Goal: Check status: Check status

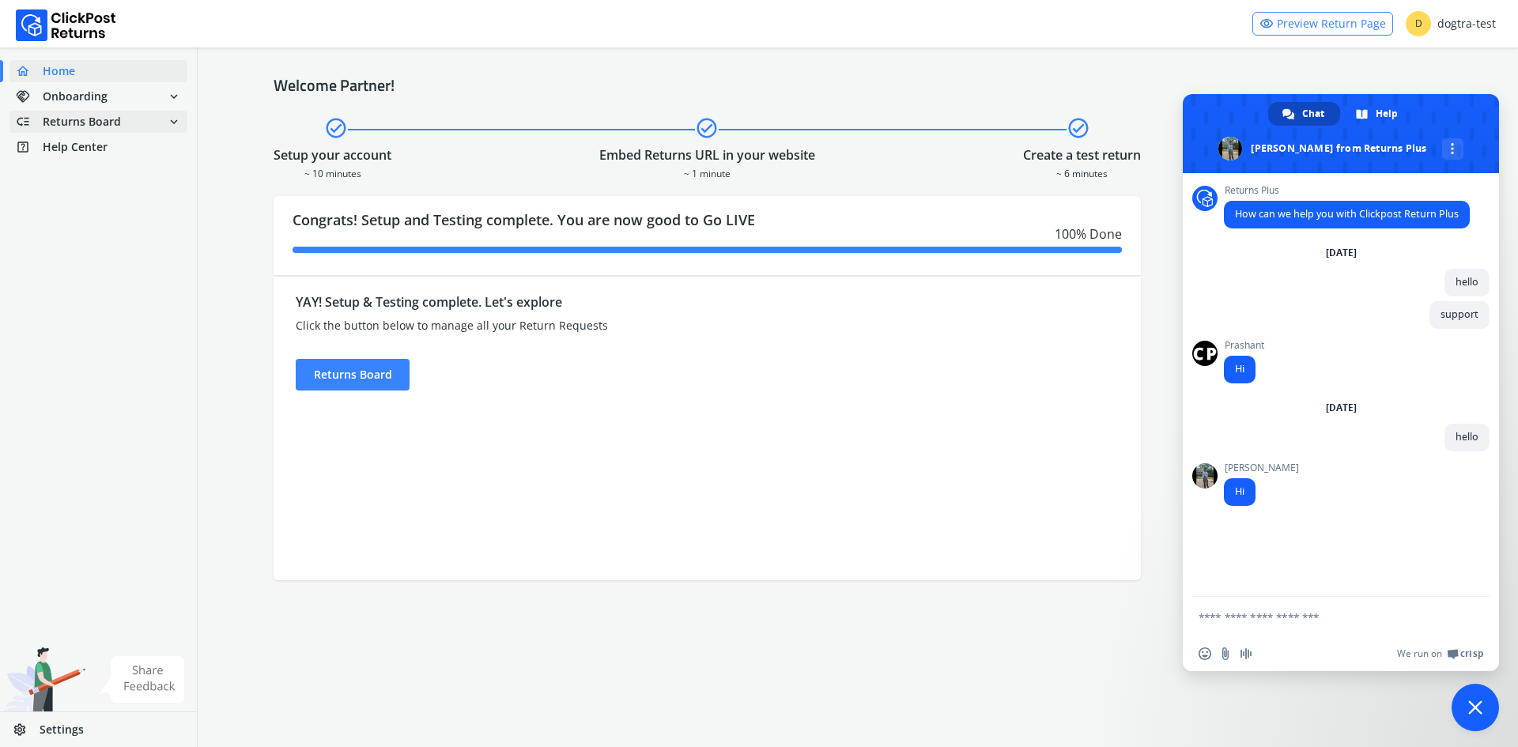
click at [124, 119] on span "low_priority Returns Board expand_more" at bounding box center [98, 122] width 178 height 22
click at [74, 722] on span "Settings" at bounding box center [62, 730] width 44 height 16
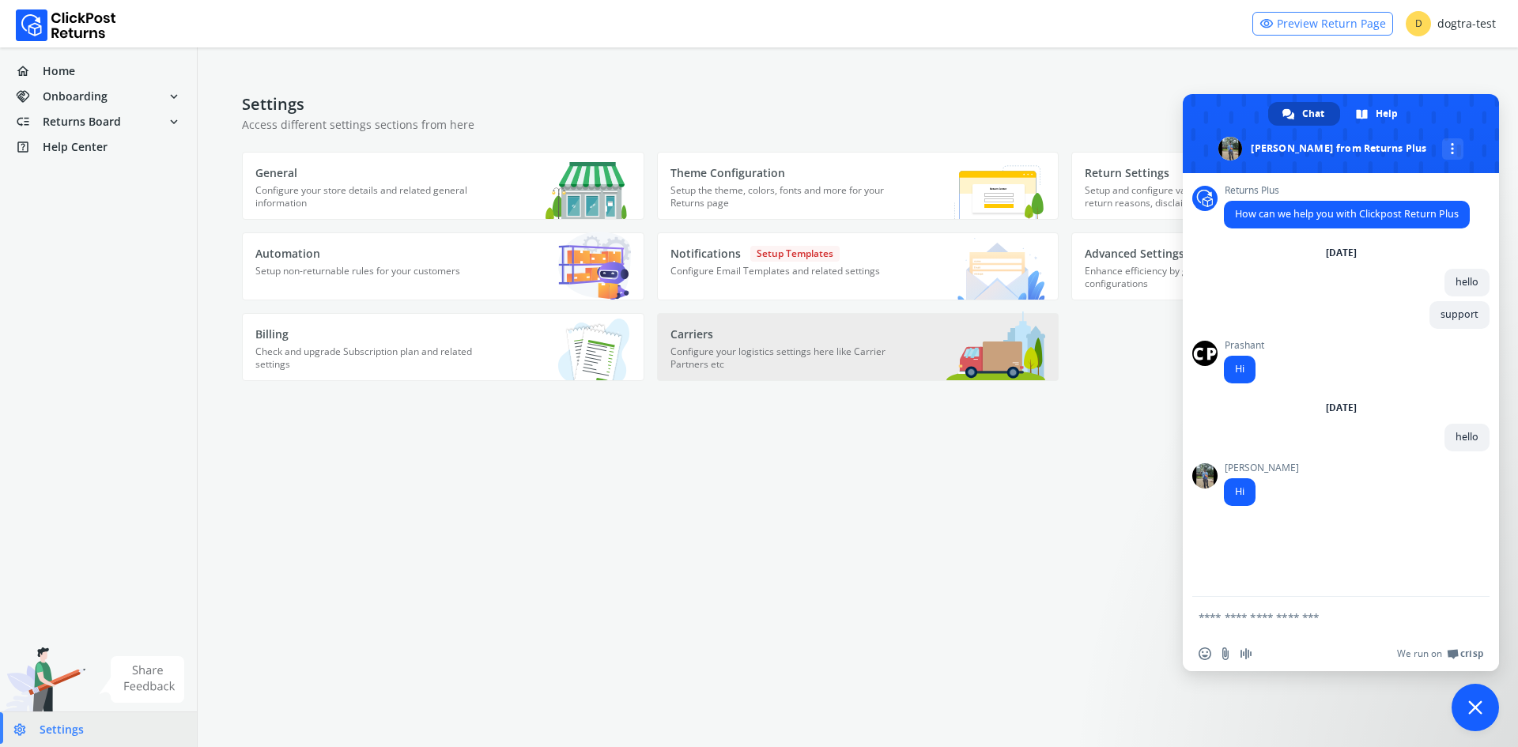
click at [754, 342] on p "Carriers" at bounding box center [783, 335] width 225 height 16
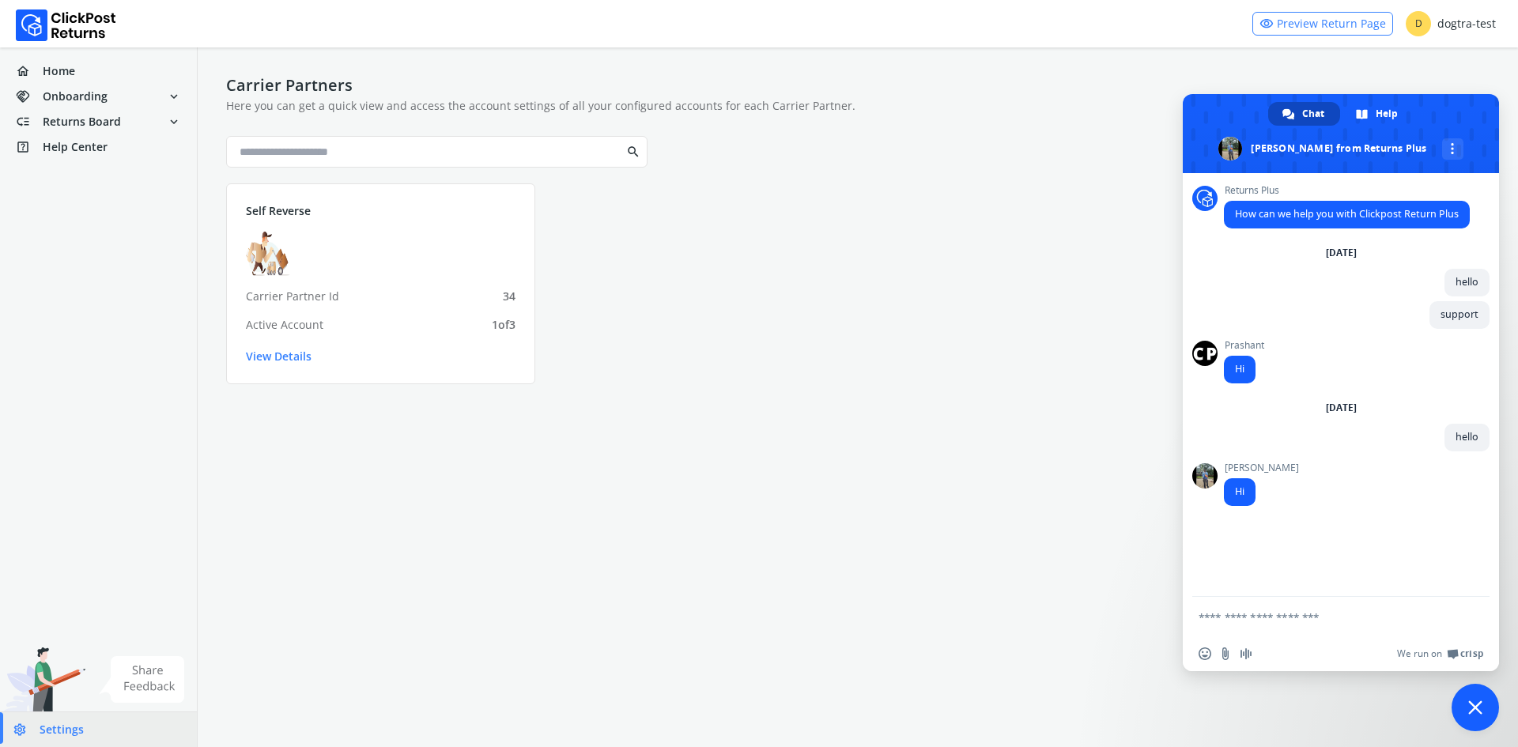
click at [1462, 705] on span "Close chat" at bounding box center [1475, 707] width 47 height 47
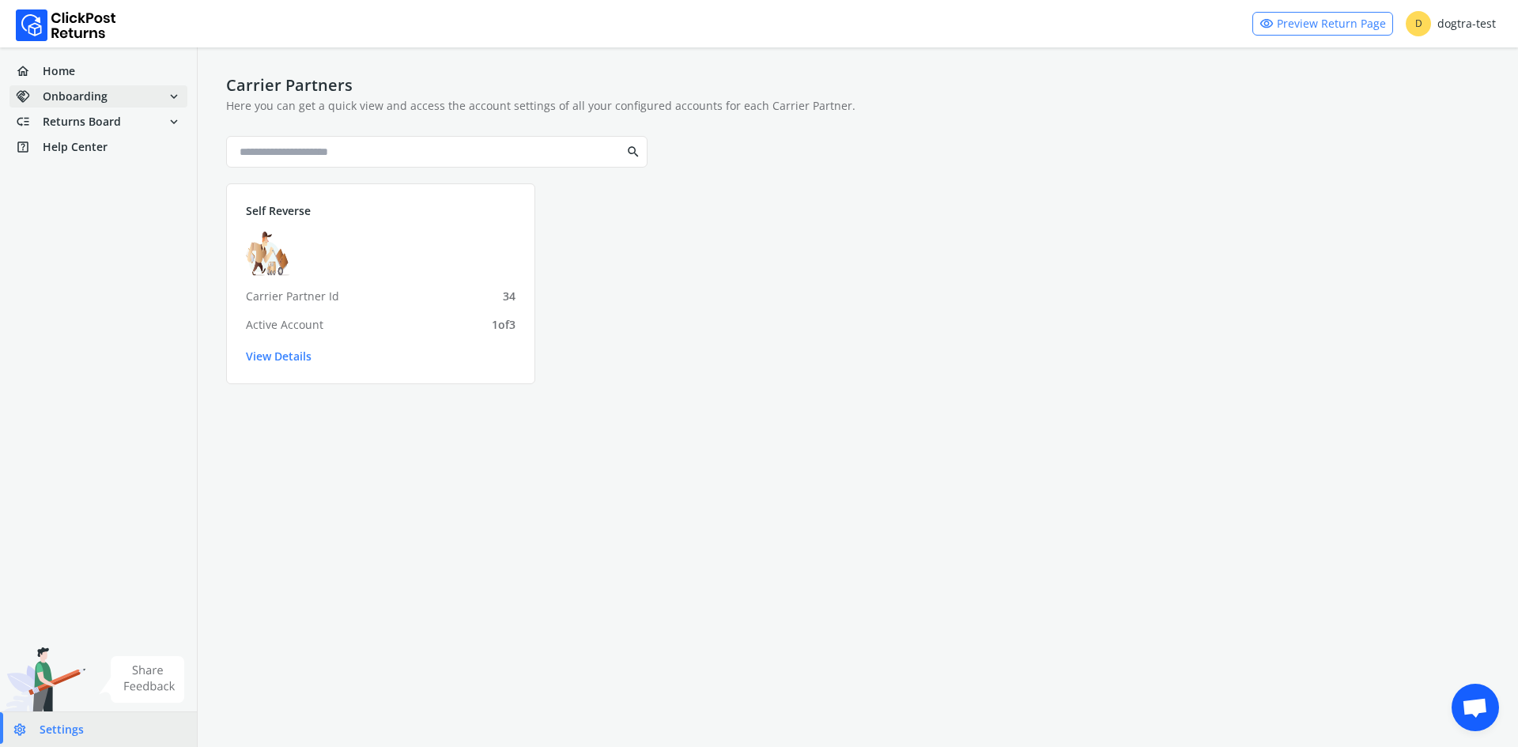
click at [85, 97] on span "Onboarding" at bounding box center [75, 97] width 65 height 16
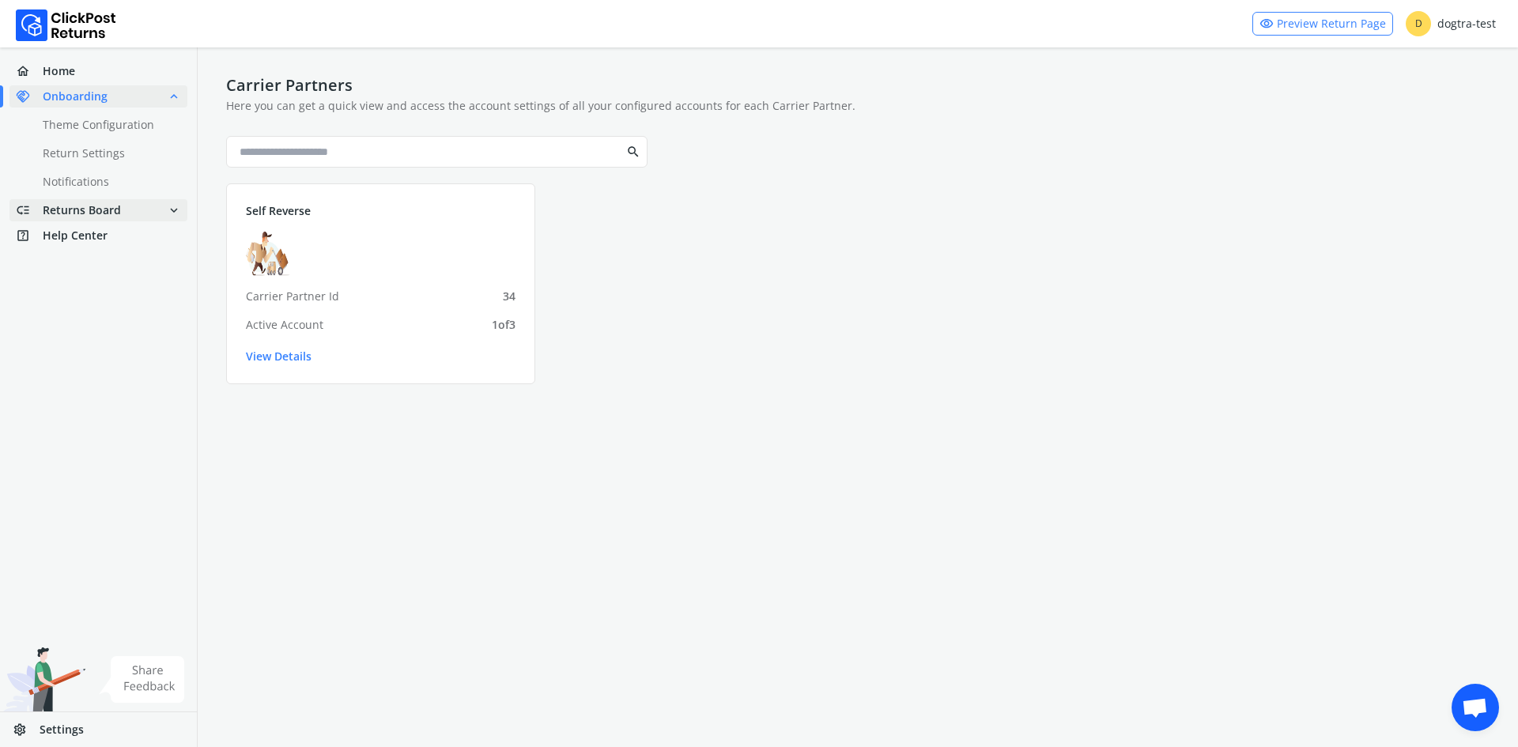
click at [89, 202] on span "Returns Board" at bounding box center [82, 210] width 78 height 16
click at [88, 199] on link "done Analytics" at bounding box center [107, 207] width 197 height 22
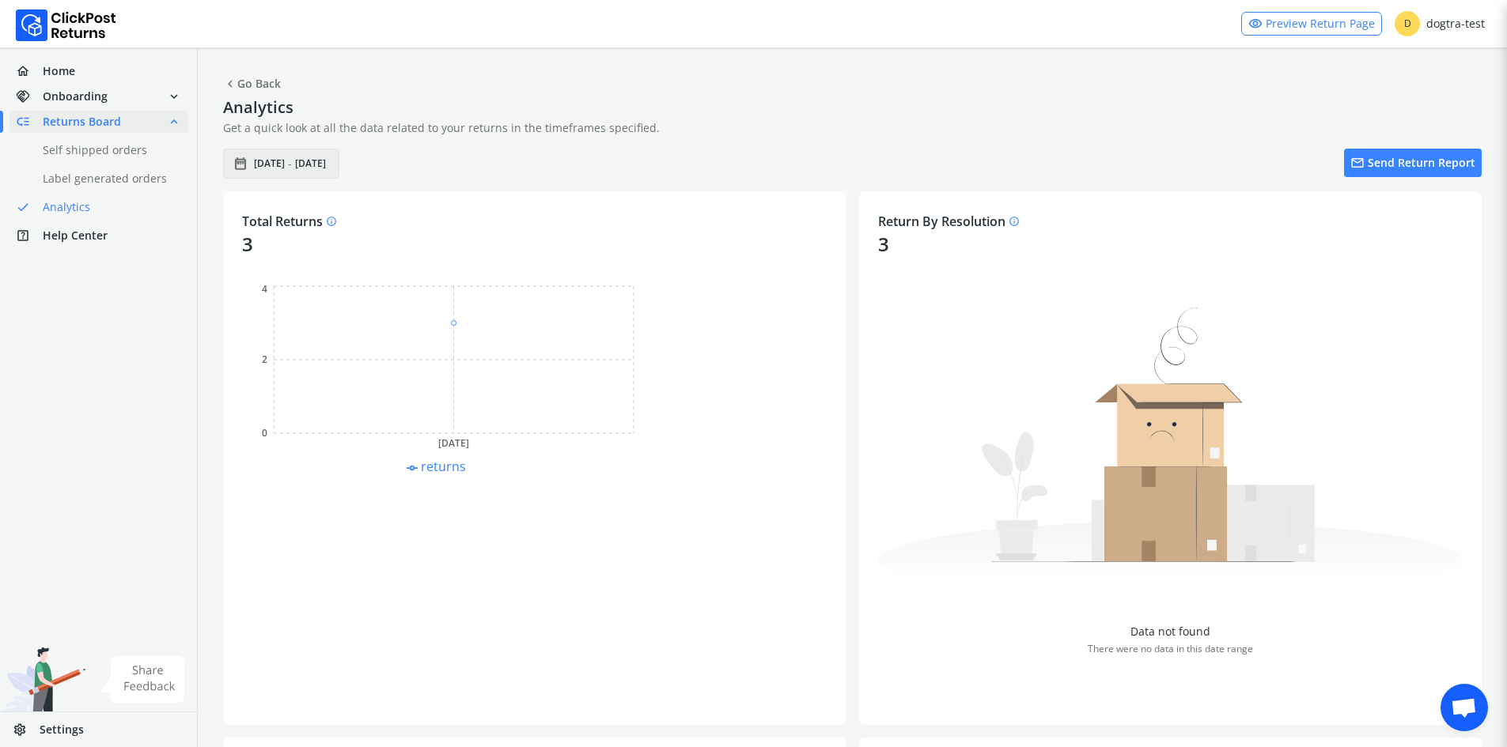
click at [267, 158] on span "[DATE]" at bounding box center [269, 163] width 31 height 13
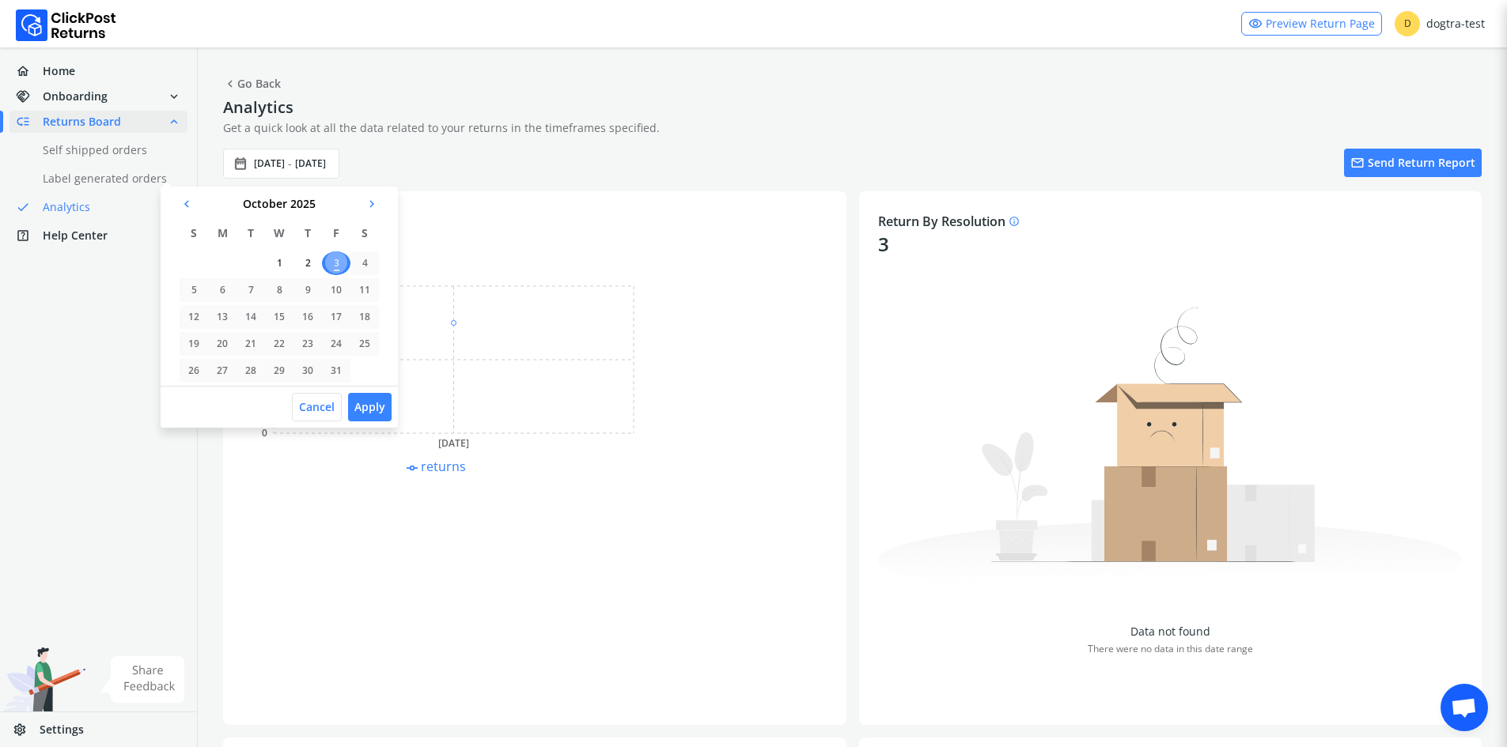
click at [187, 205] on span "chevron_left" at bounding box center [187, 204] width 14 height 22
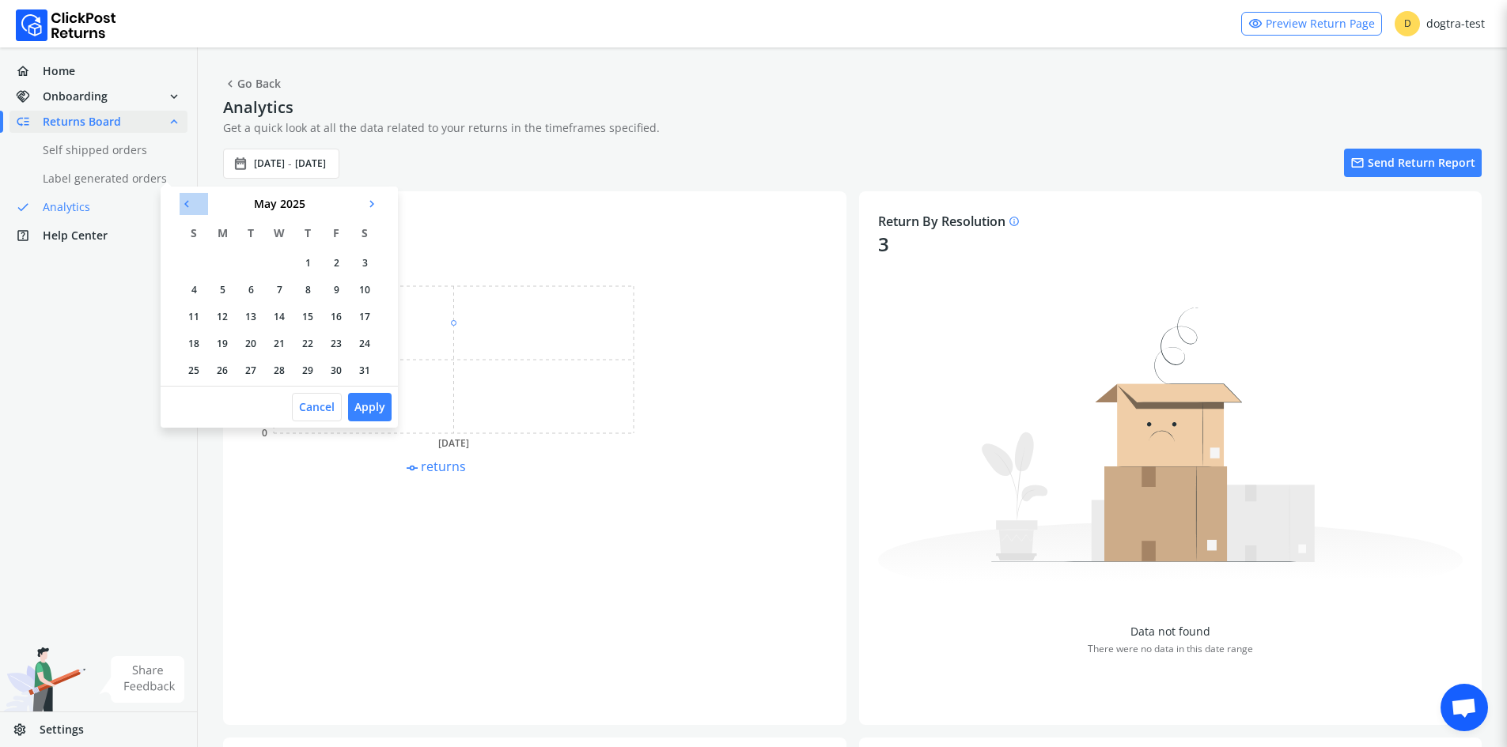
click at [187, 205] on span "chevron_left" at bounding box center [187, 204] width 14 height 22
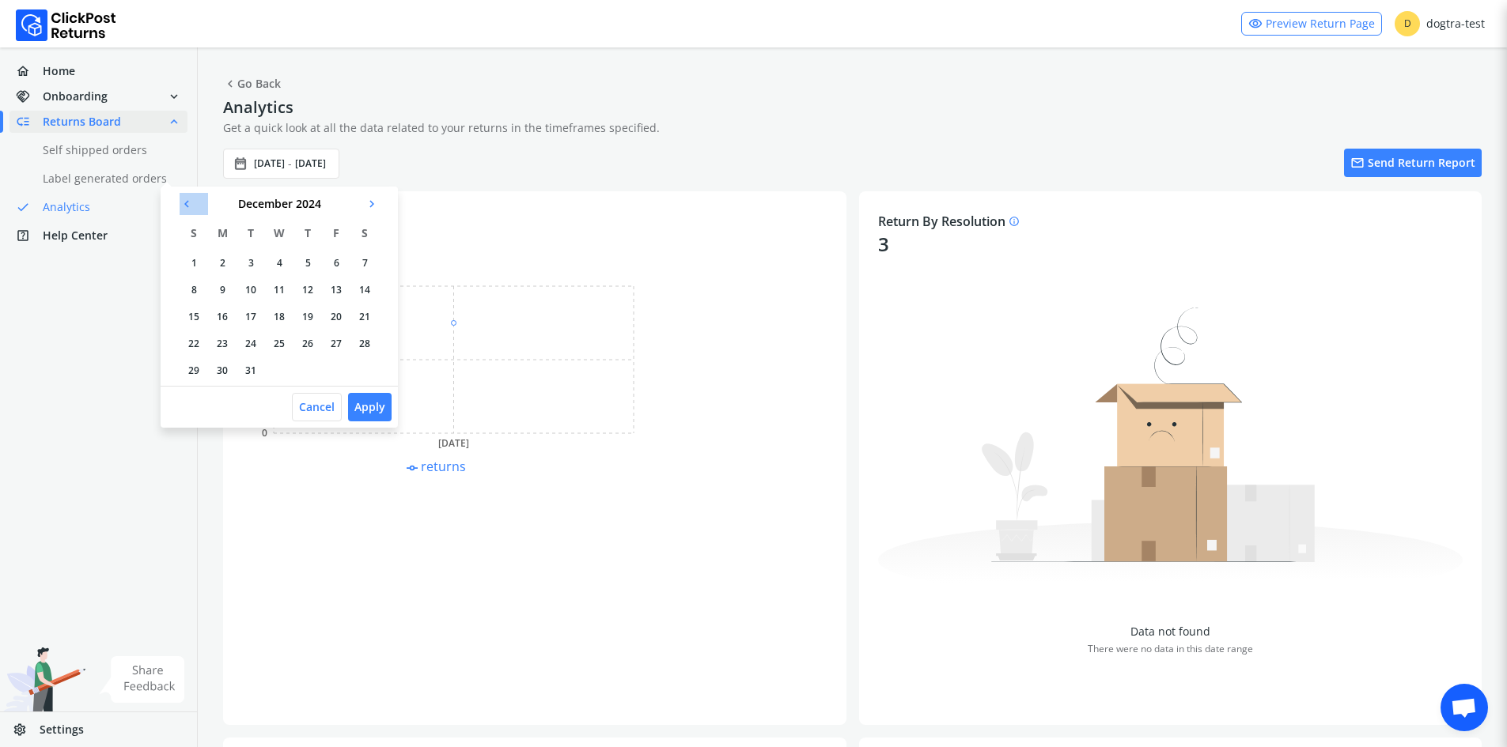
click at [187, 205] on span "chevron_left" at bounding box center [187, 204] width 14 height 22
click at [187, 204] on span "chevron_left" at bounding box center [187, 204] width 14 height 22
click at [365, 205] on span "chevron_right" at bounding box center [372, 204] width 14 height 22
click at [306, 256] on td "3" at bounding box center [307, 263] width 28 height 24
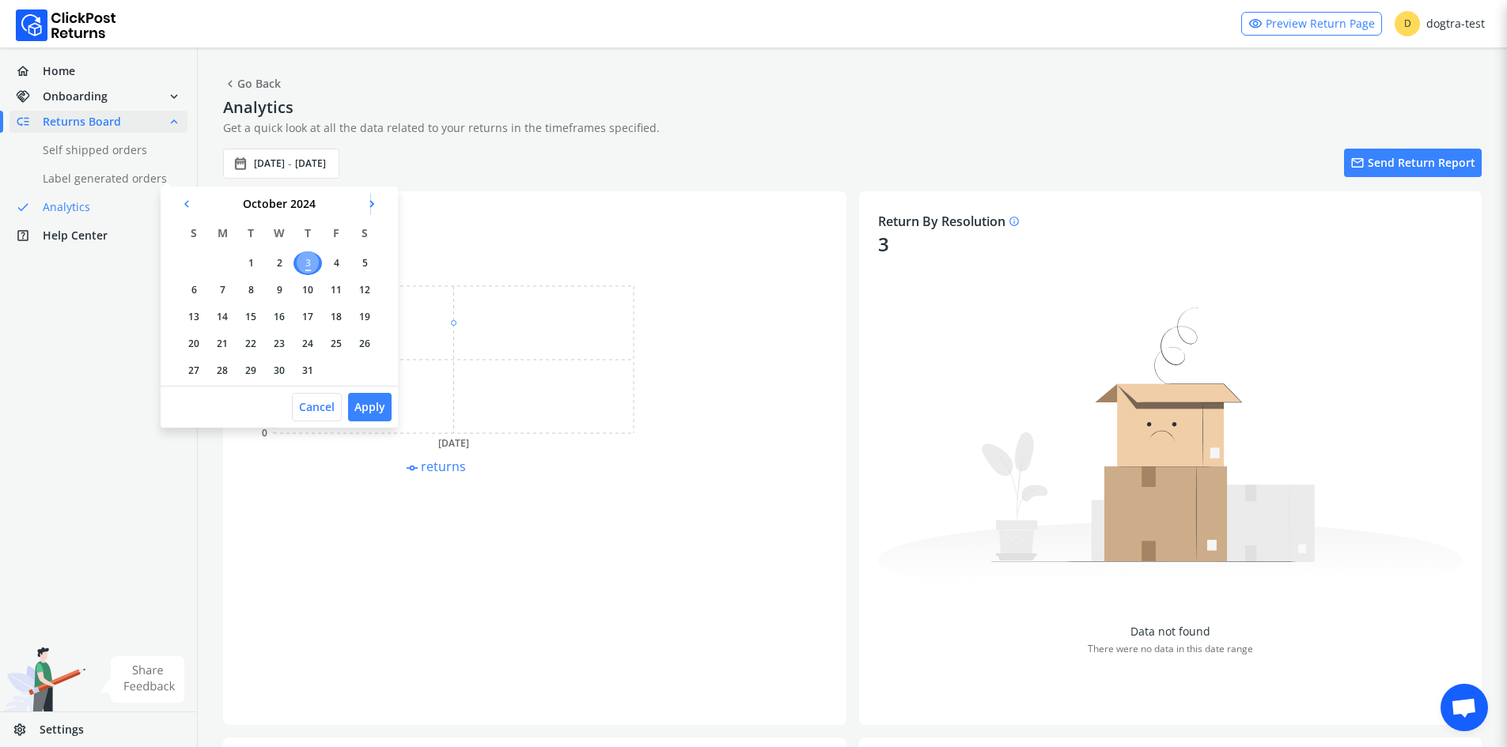
click at [370, 205] on span "chevron_right" at bounding box center [372, 204] width 14 height 22
click at [370, 206] on span "chevron_right" at bounding box center [372, 204] width 14 height 22
click at [366, 208] on span "chevron_right" at bounding box center [372, 204] width 14 height 22
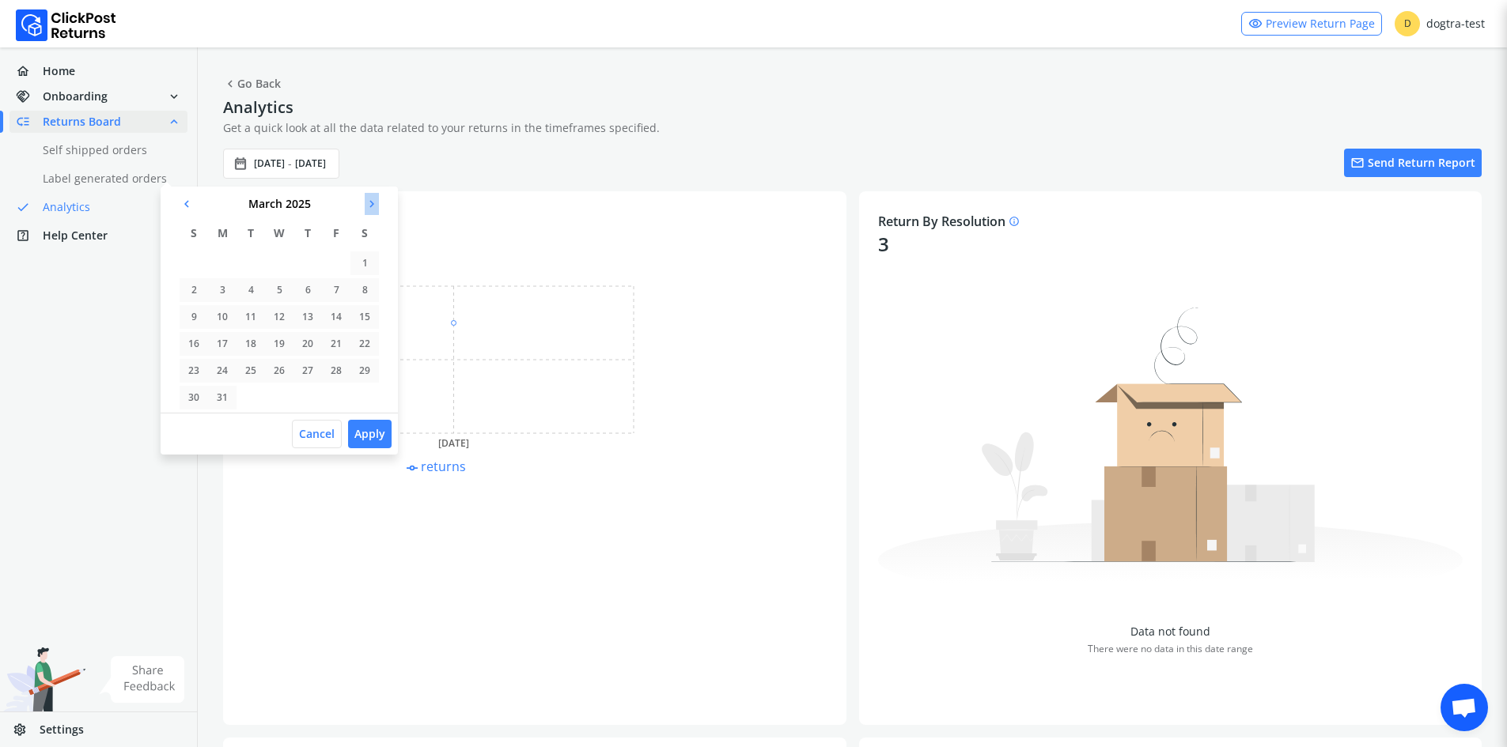
click at [365, 207] on span "chevron_right" at bounding box center [372, 204] width 14 height 22
click at [363, 207] on div "chevron_left [DATE] chevron_right" at bounding box center [279, 204] width 237 height 22
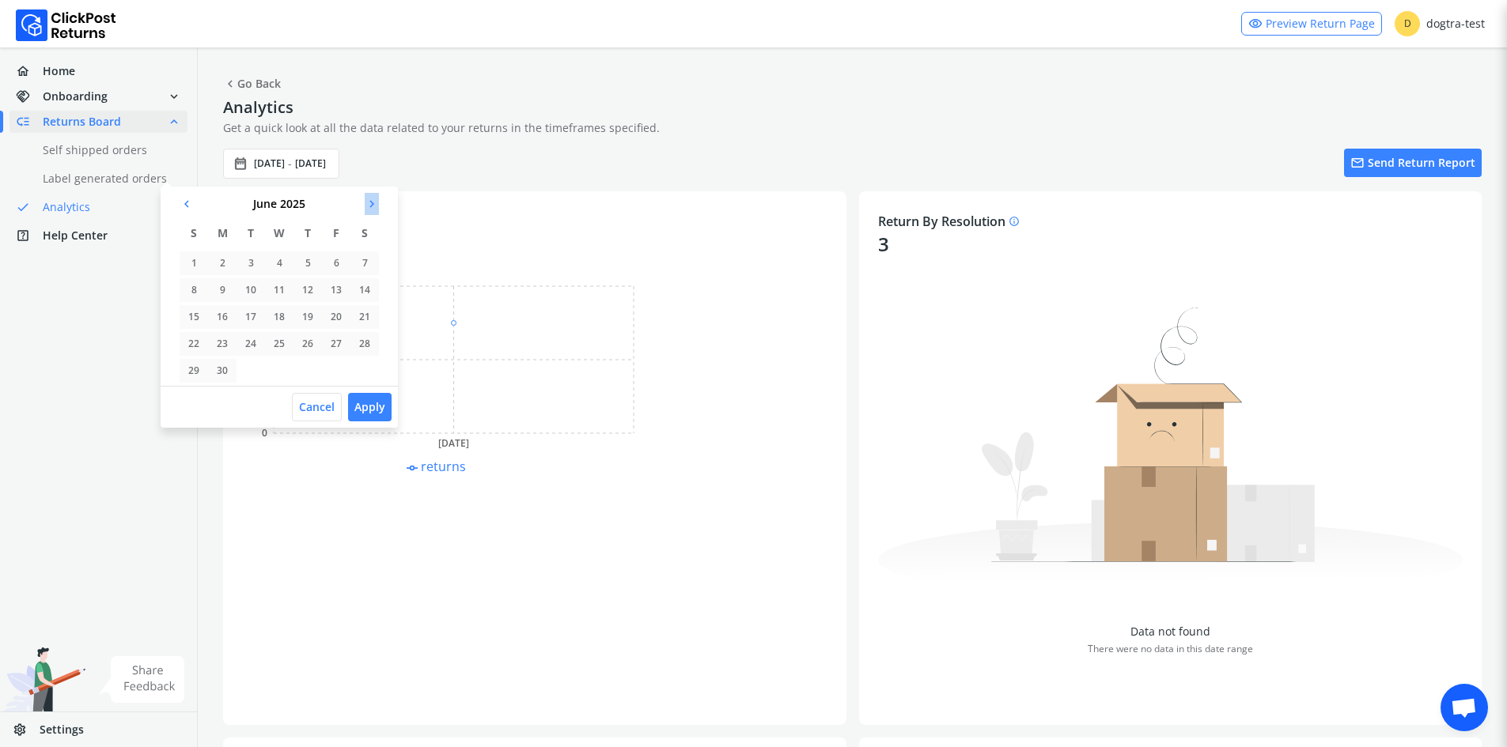
click at [365, 199] on span "chevron_right" at bounding box center [372, 204] width 14 height 22
click at [365, 201] on span "chevron_right" at bounding box center [372, 204] width 14 height 22
click at [369, 410] on button "Apply" at bounding box center [369, 407] width 43 height 28
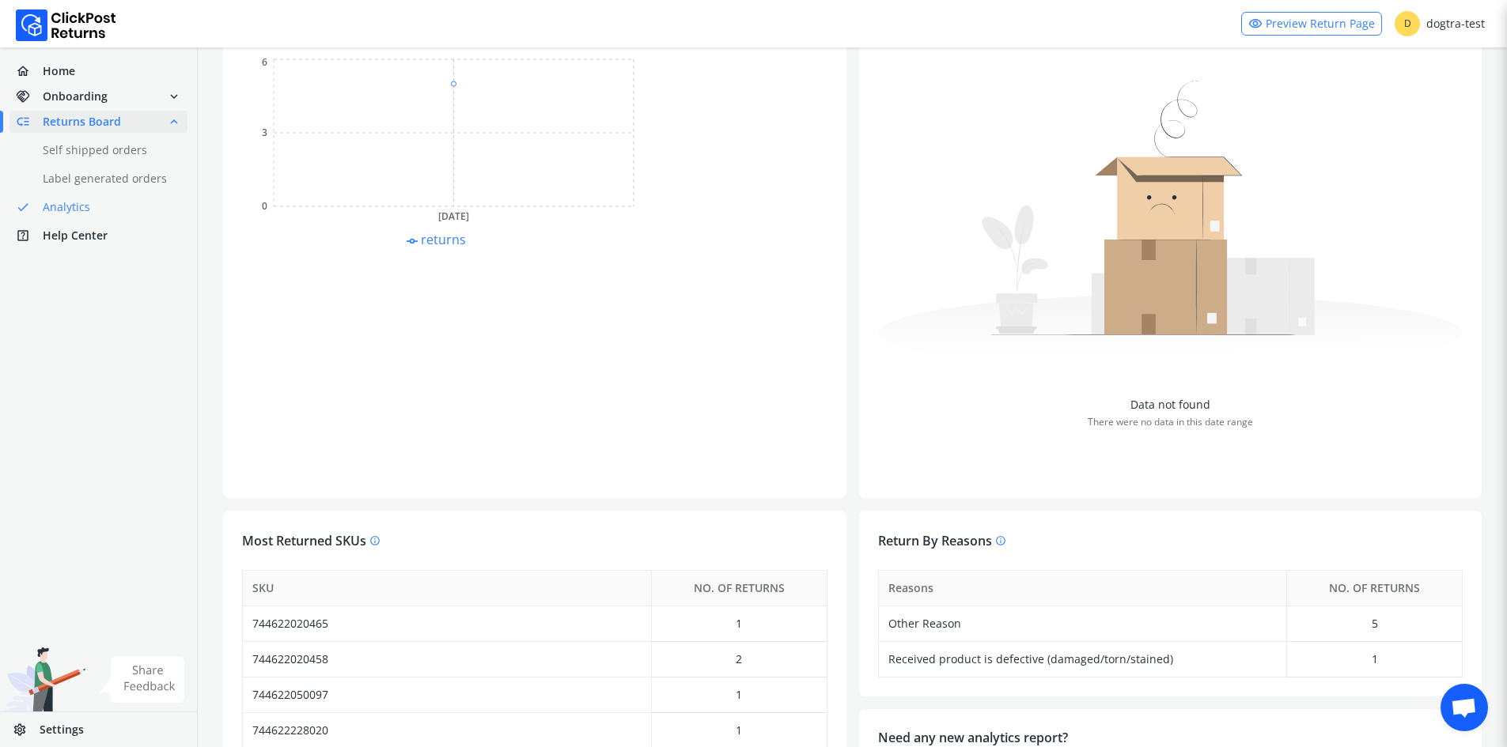
scroll to position [312, 0]
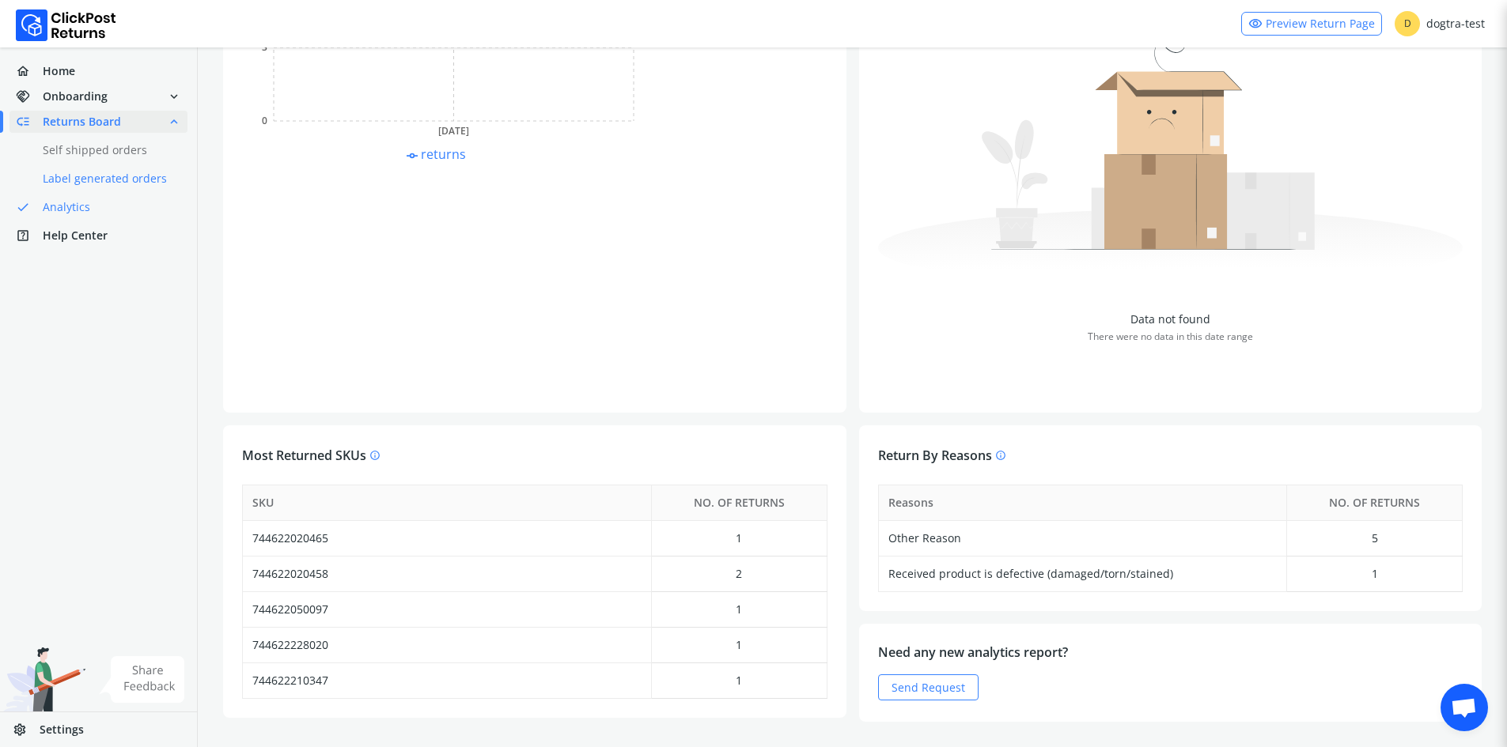
click at [119, 186] on link "done Label generated orders" at bounding box center [107, 179] width 197 height 22
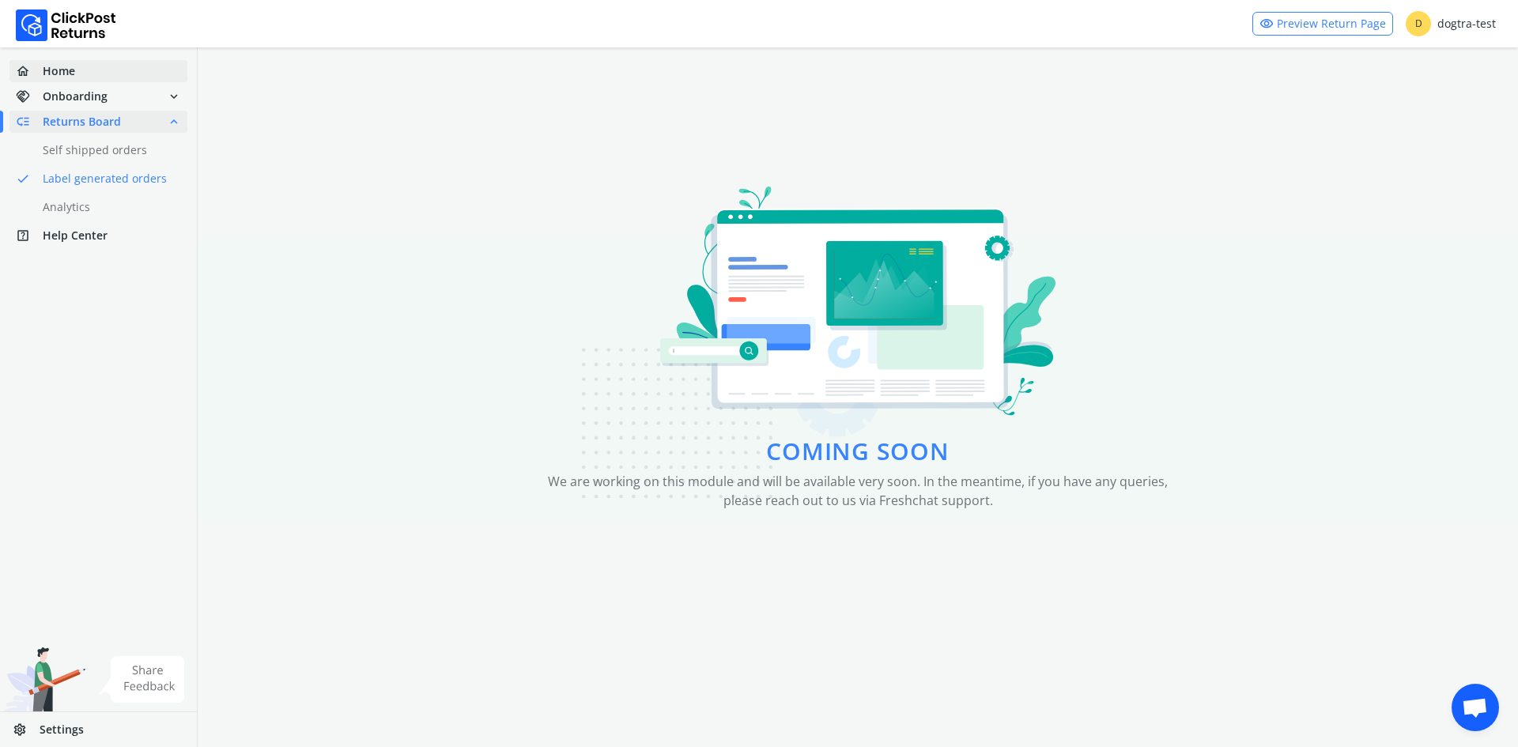
click at [112, 76] on link "home Home" at bounding box center [98, 71] width 178 height 22
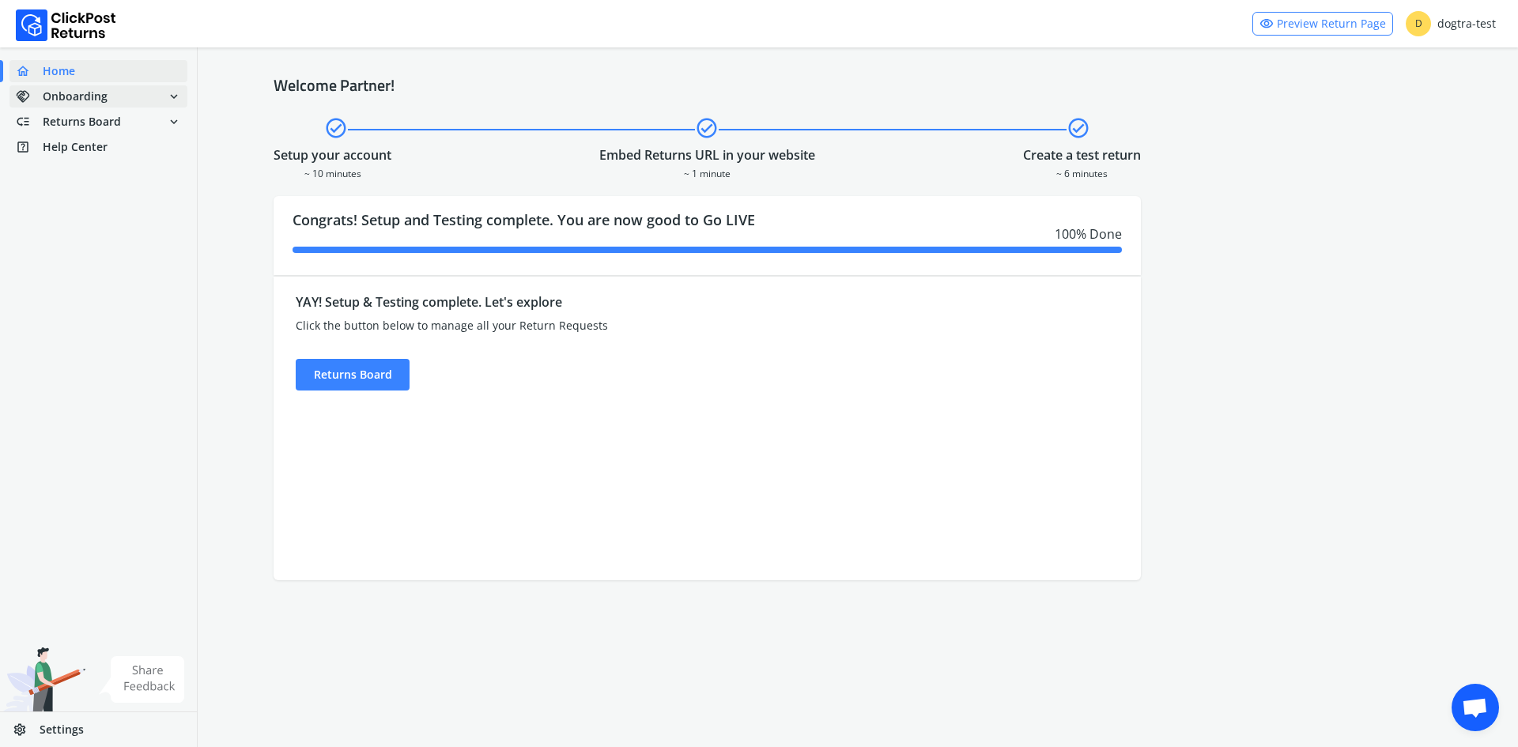
click at [112, 98] on span "handshake Onboarding expand_more" at bounding box center [98, 96] width 178 height 22
